Goal: Obtain resource: Download file/media

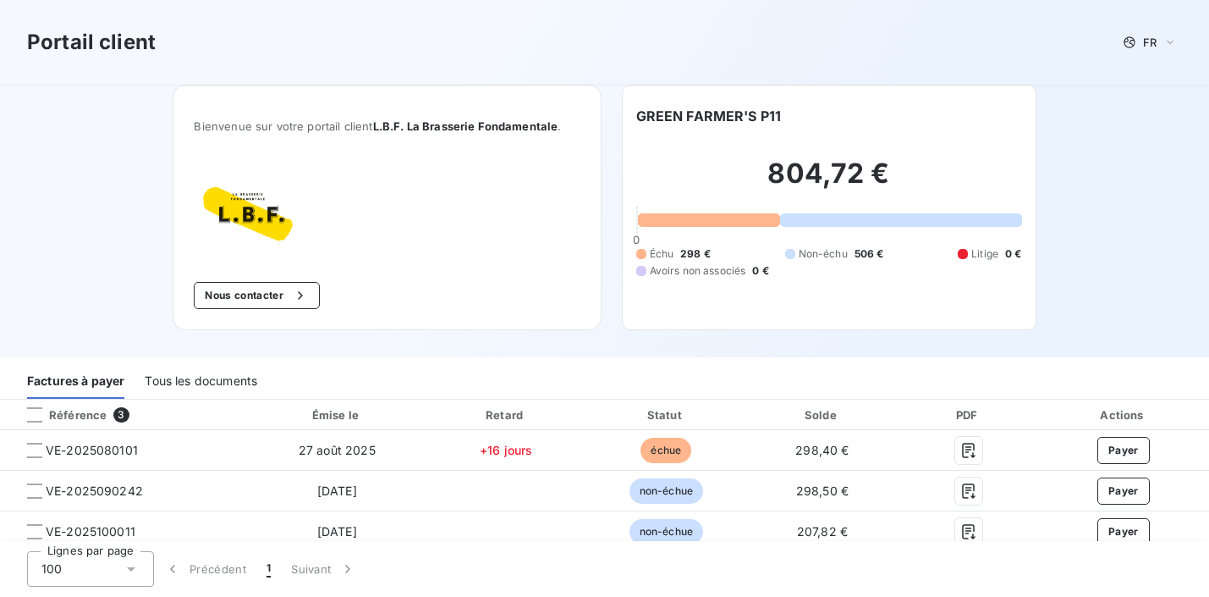
scroll to position [9, 0]
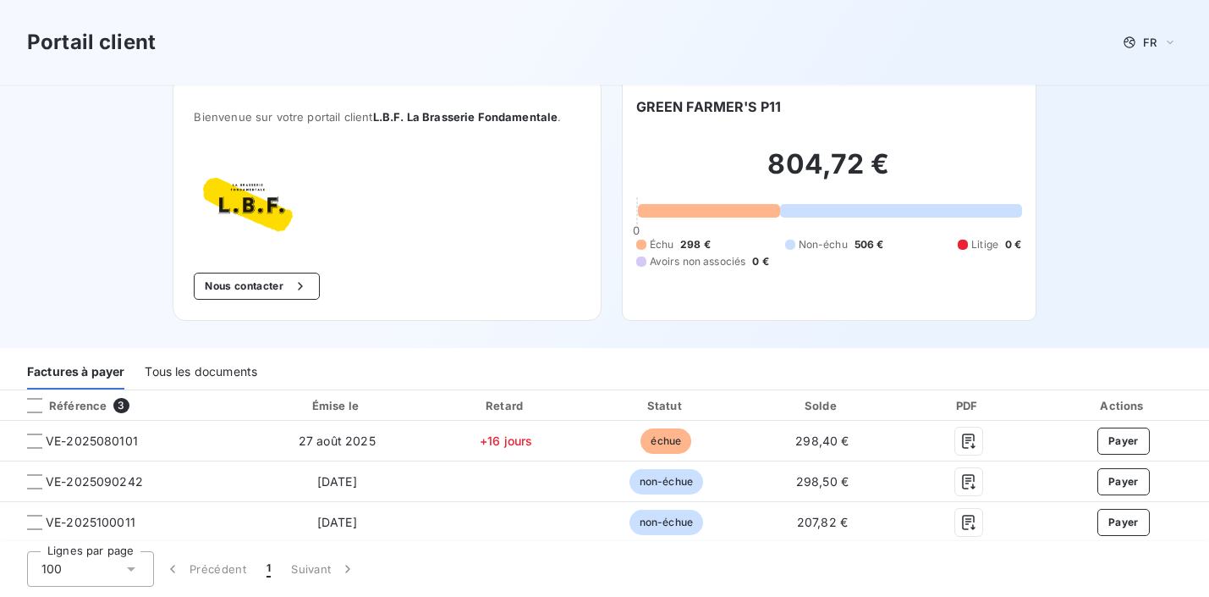
click at [180, 367] on div "Tous les documents" at bounding box center [201, 372] width 113 height 36
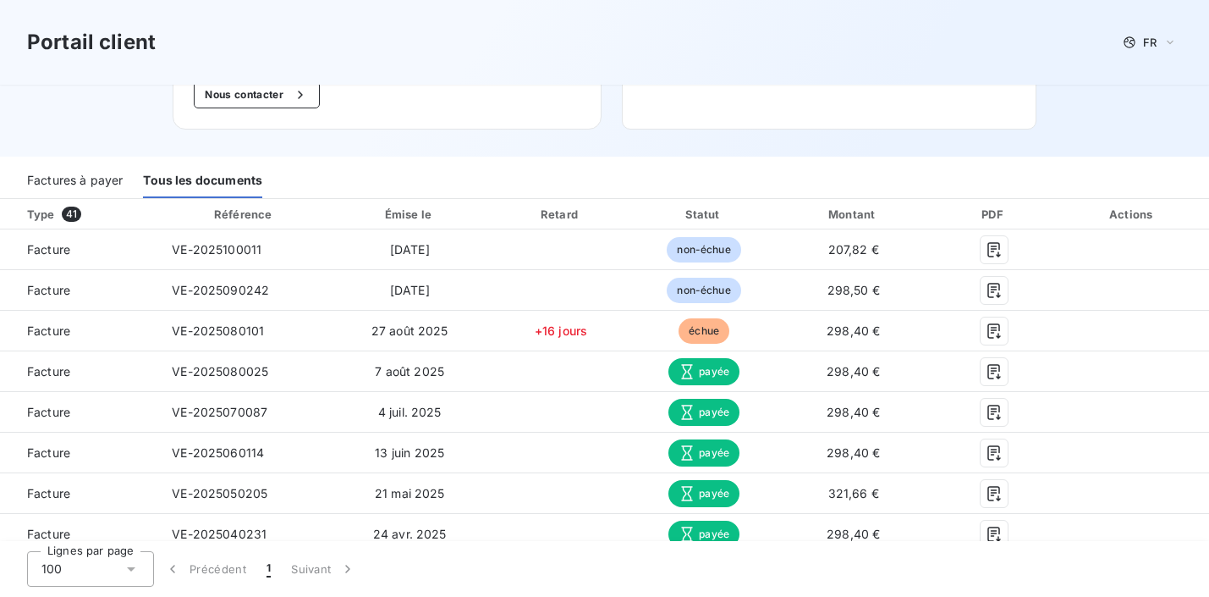
scroll to position [207, 0]
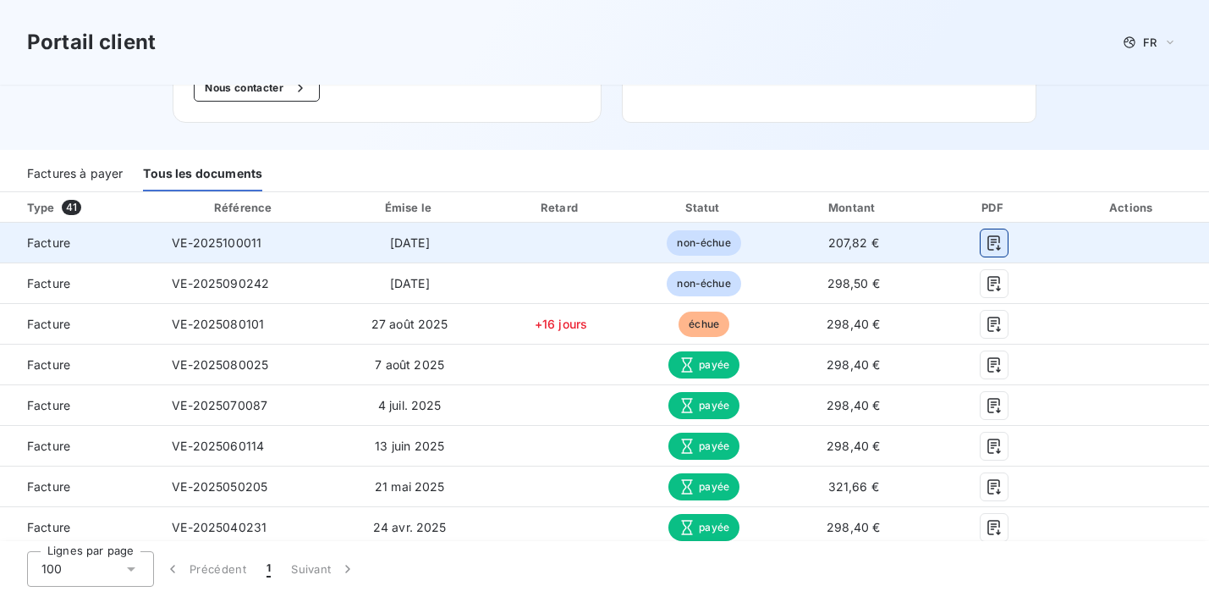
click at [993, 241] on icon "button" at bounding box center [994, 242] width 13 height 15
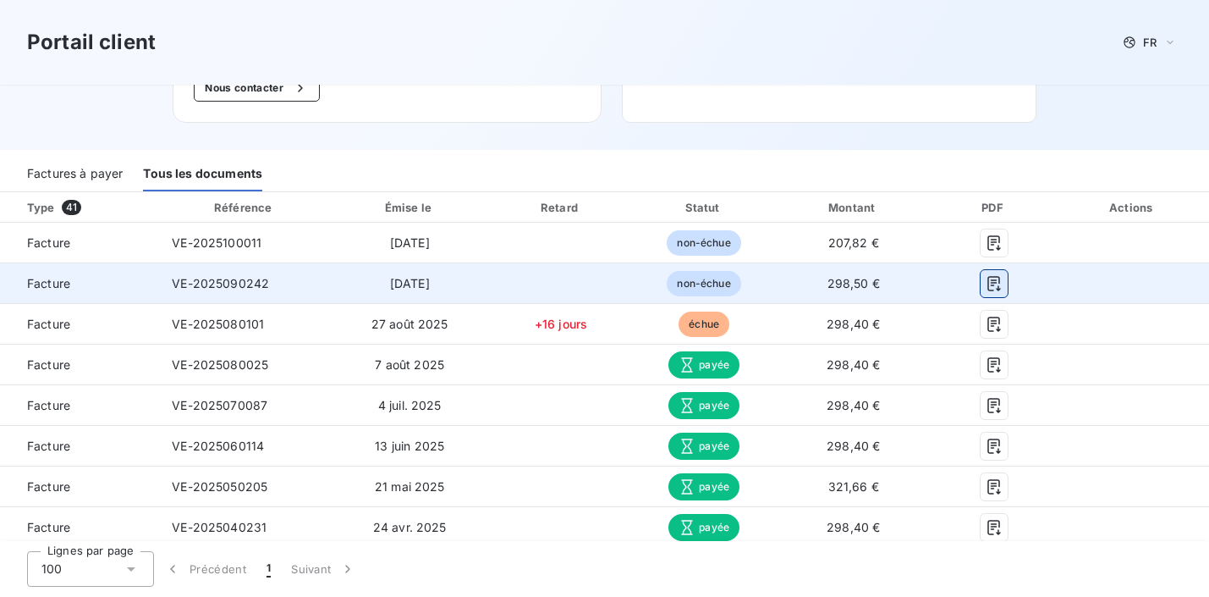
click at [991, 283] on icon "button" at bounding box center [994, 283] width 17 height 17
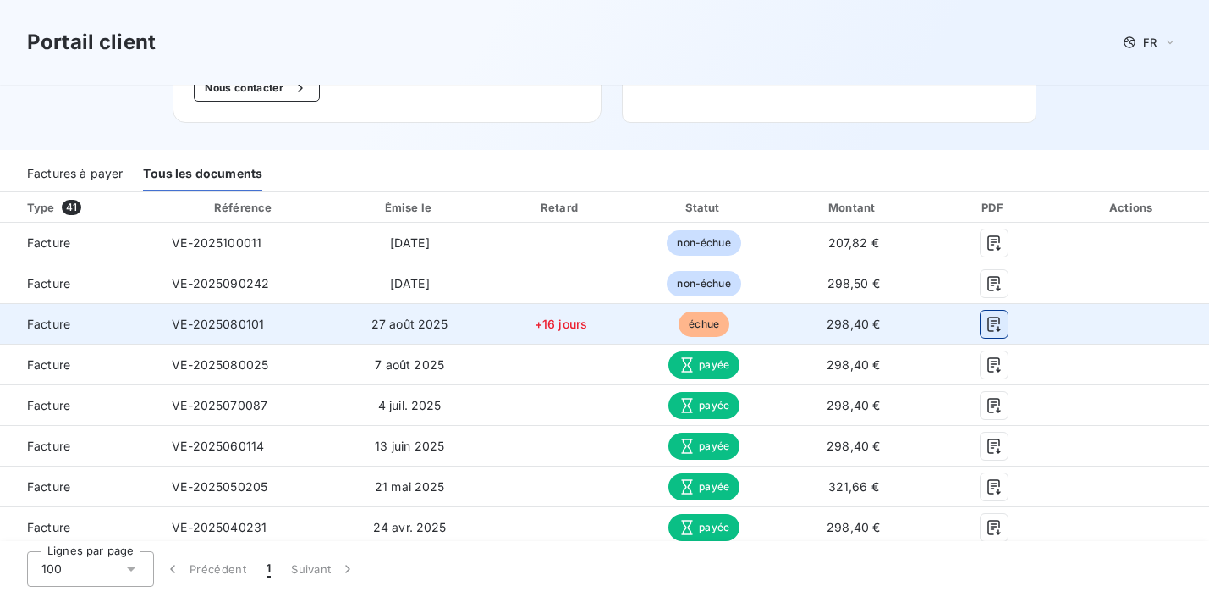
click at [993, 320] on icon "button" at bounding box center [994, 323] width 13 height 15
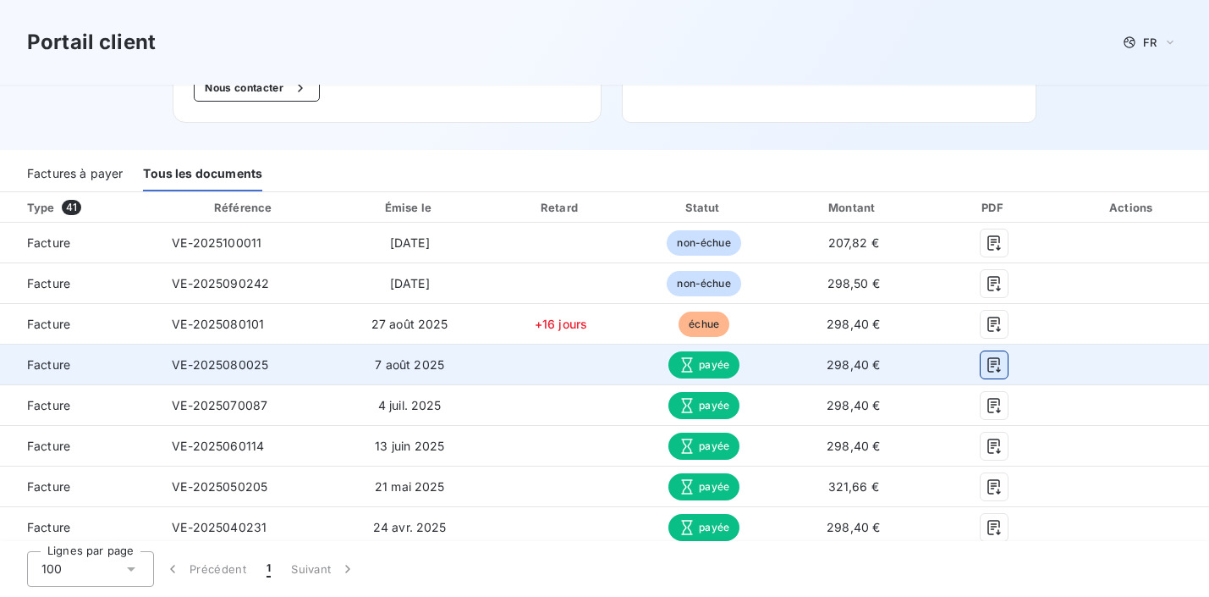
click at [995, 366] on icon "button" at bounding box center [994, 364] width 17 height 17
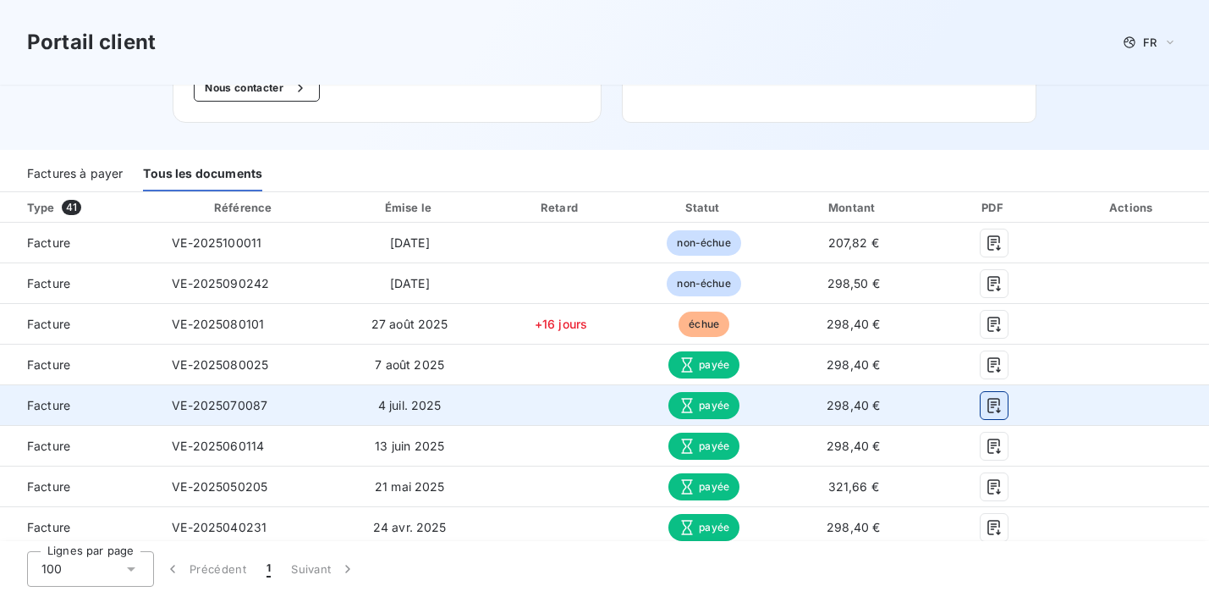
click at [998, 406] on icon "button" at bounding box center [994, 405] width 17 height 17
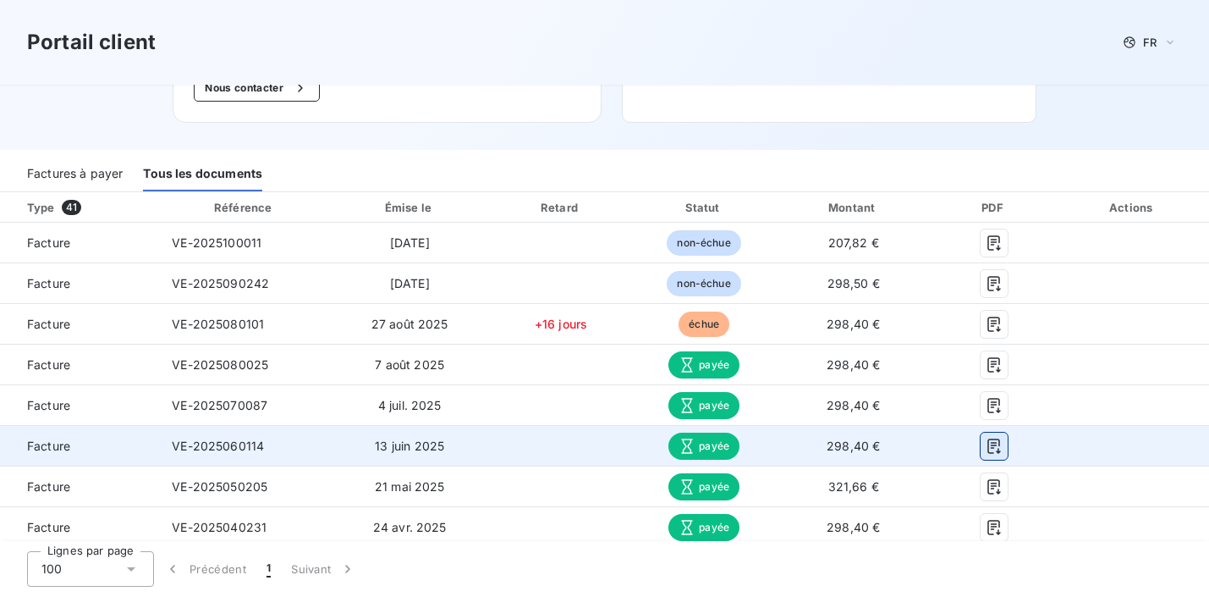
click at [988, 443] on icon "button" at bounding box center [994, 445] width 13 height 15
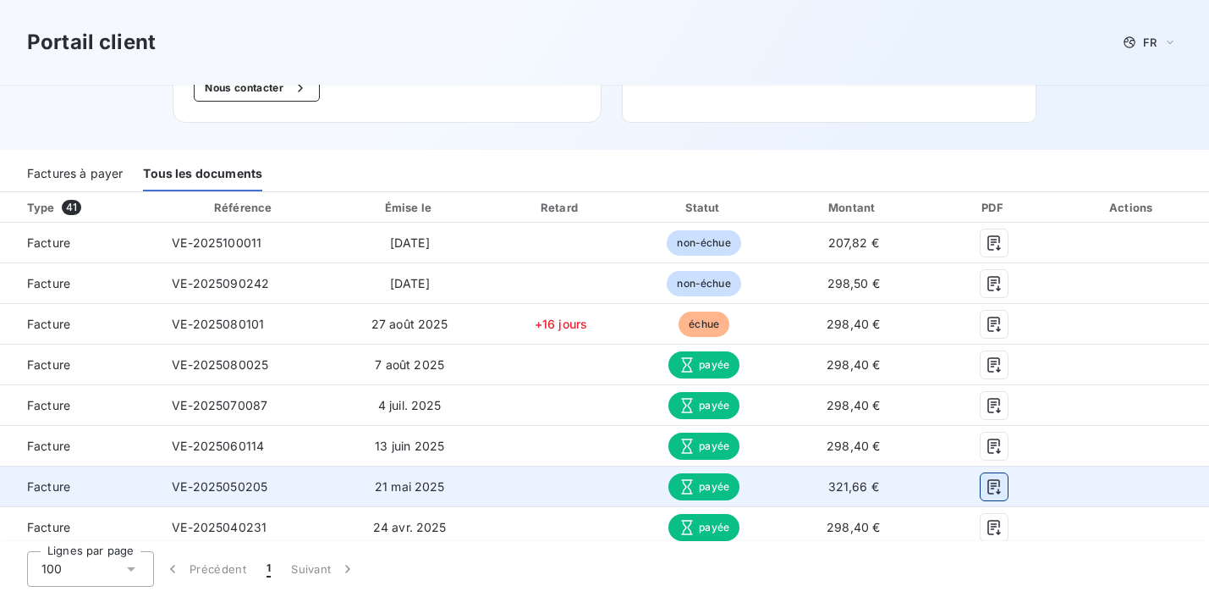
click at [995, 485] on icon "button" at bounding box center [994, 486] width 13 height 15
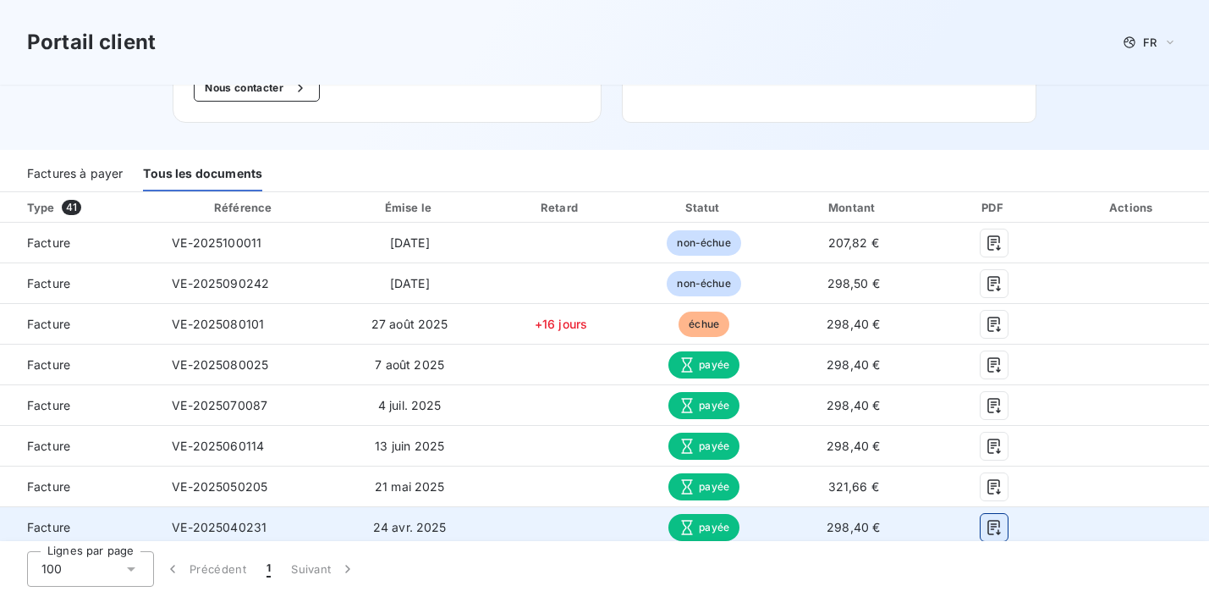
click at [992, 527] on icon "button" at bounding box center [994, 527] width 17 height 17
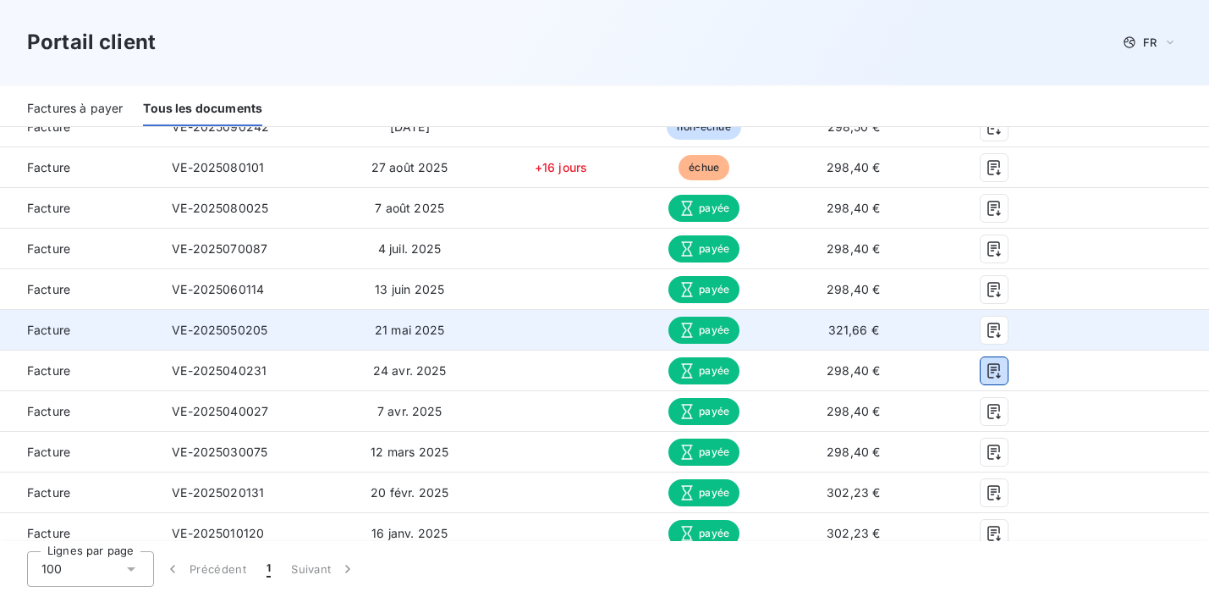
scroll to position [366, 0]
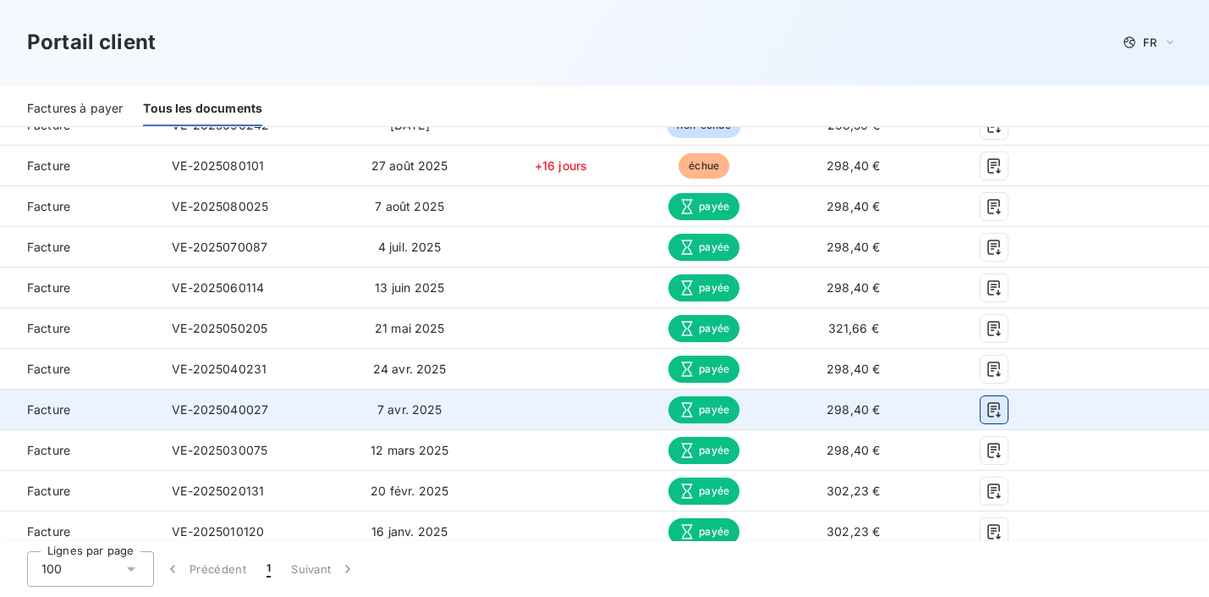
click at [994, 410] on icon "button" at bounding box center [994, 409] width 17 height 17
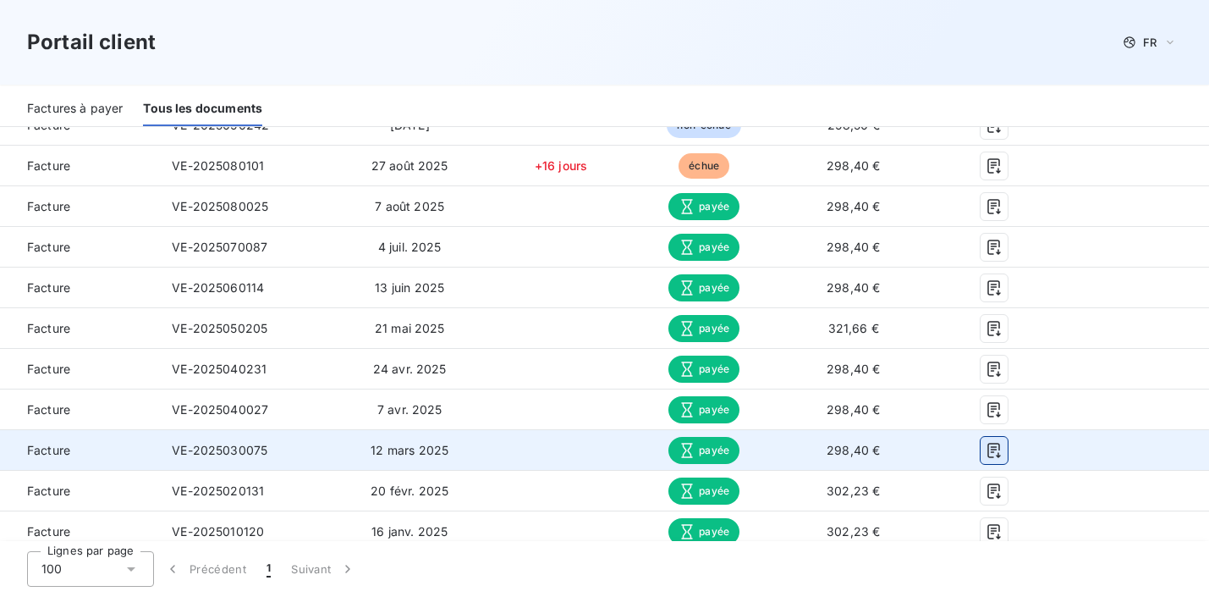
click at [993, 458] on icon "button" at bounding box center [994, 450] width 17 height 17
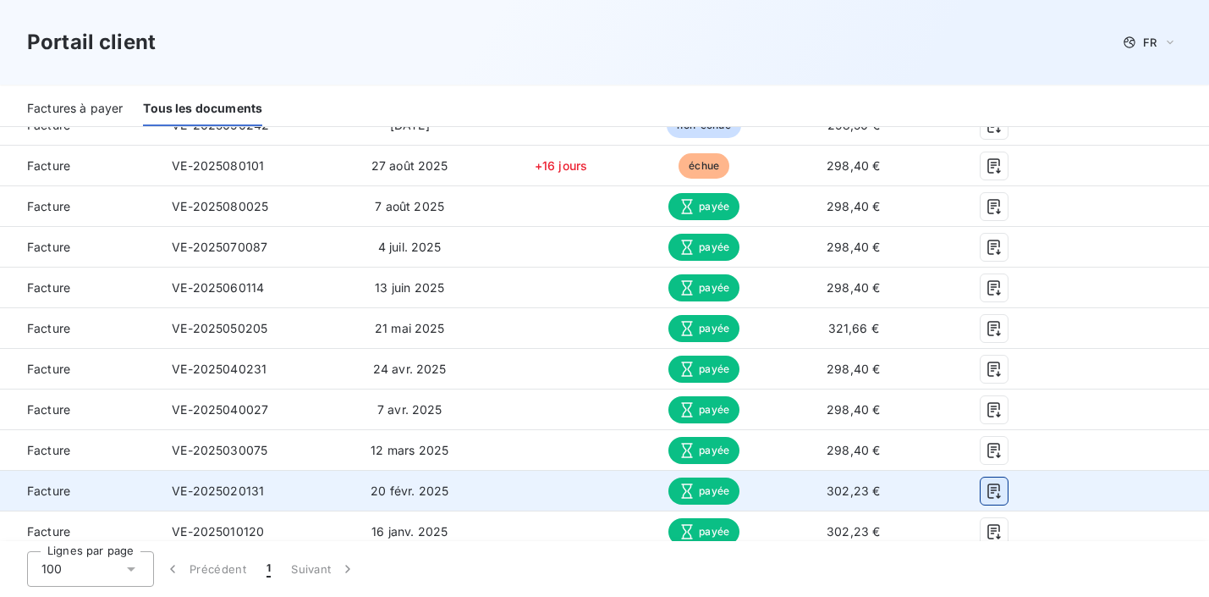
click at [995, 488] on icon "button" at bounding box center [994, 490] width 17 height 17
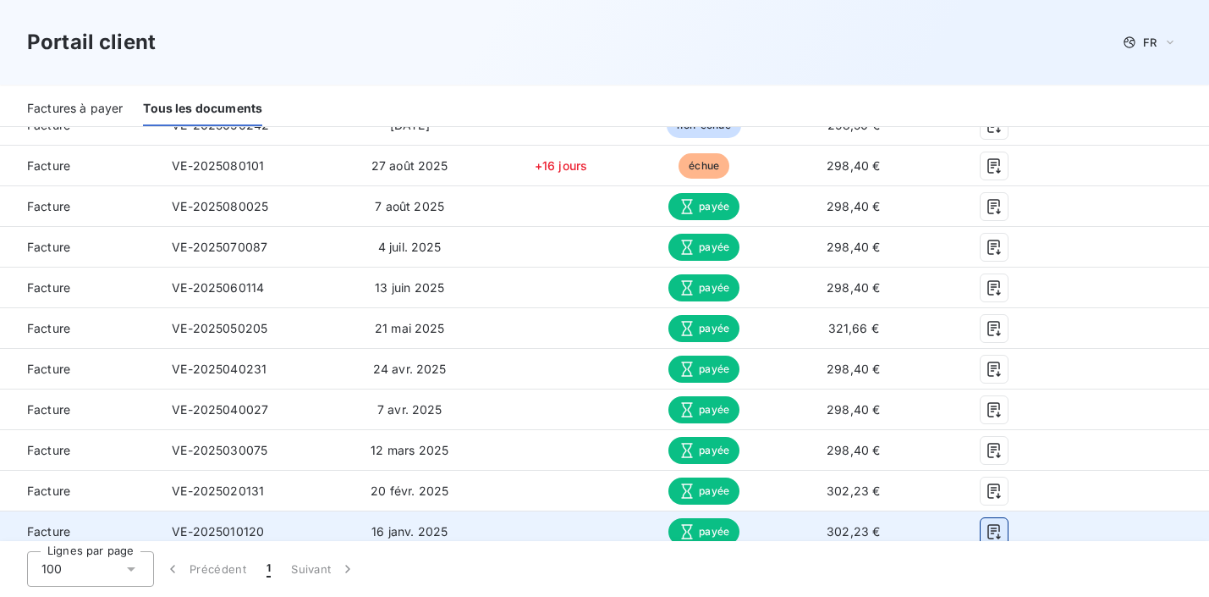
click at [993, 532] on icon "button" at bounding box center [994, 531] width 13 height 15
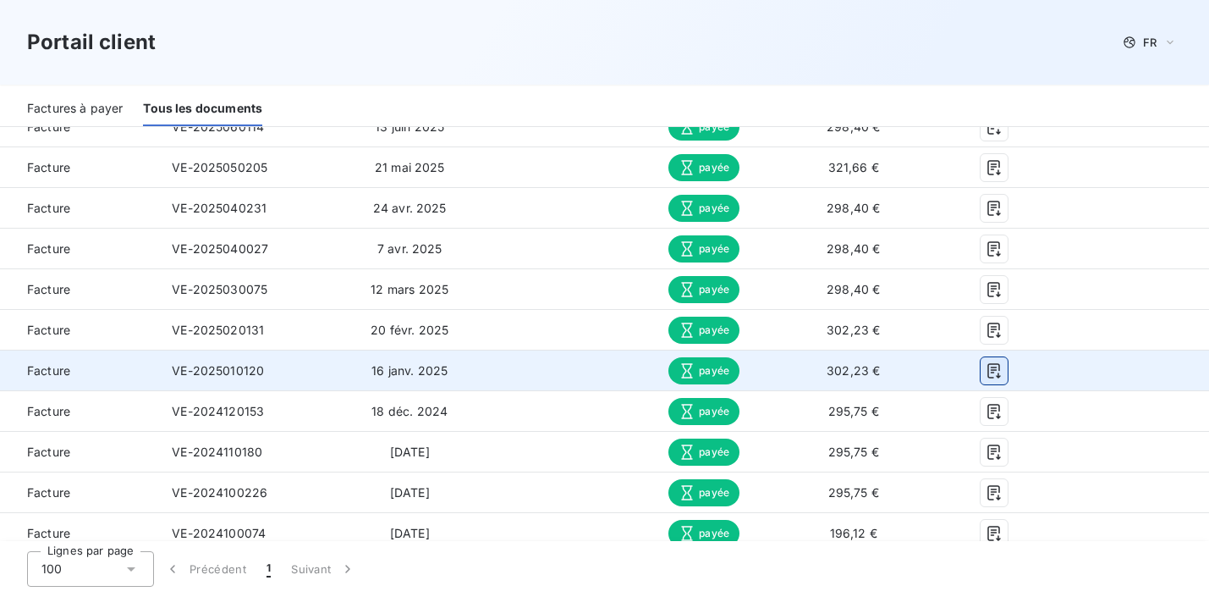
scroll to position [527, 0]
